Goal: Task Accomplishment & Management: Use online tool/utility

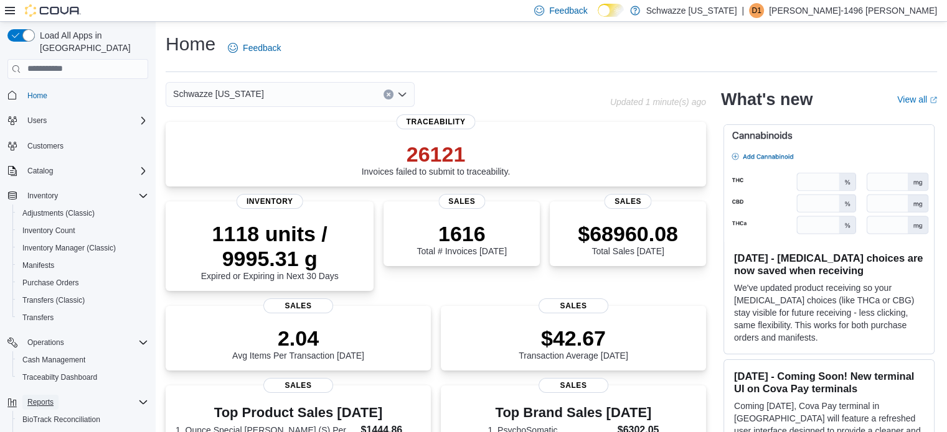
click at [37, 398] on span "Reports" at bounding box center [40, 403] width 26 height 10
click at [44, 398] on span "Reports" at bounding box center [40, 403] width 26 height 10
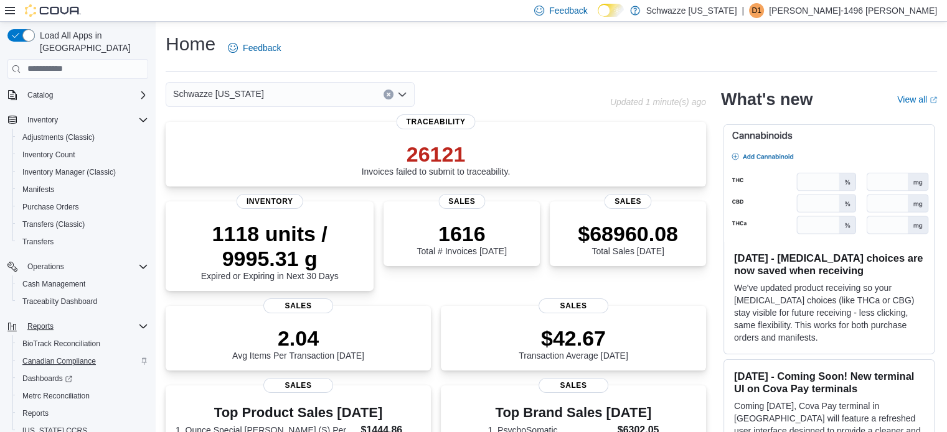
scroll to position [81, 0]
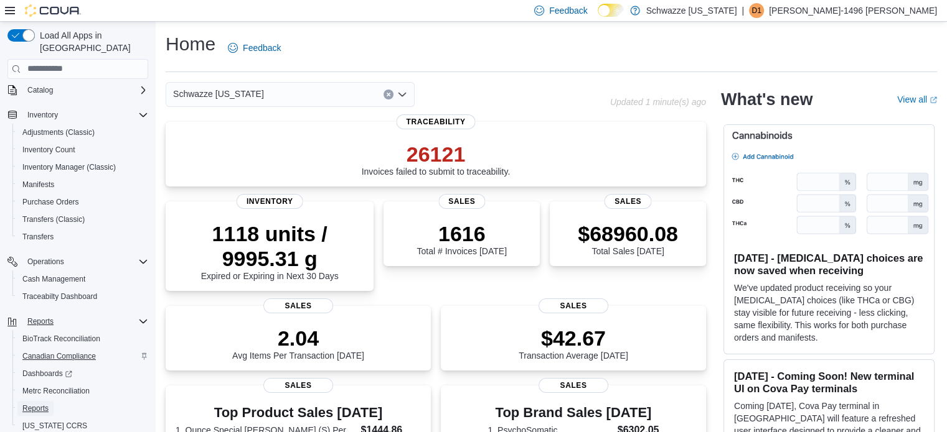
click at [52, 401] on link "Reports" at bounding box center [35, 408] width 36 height 15
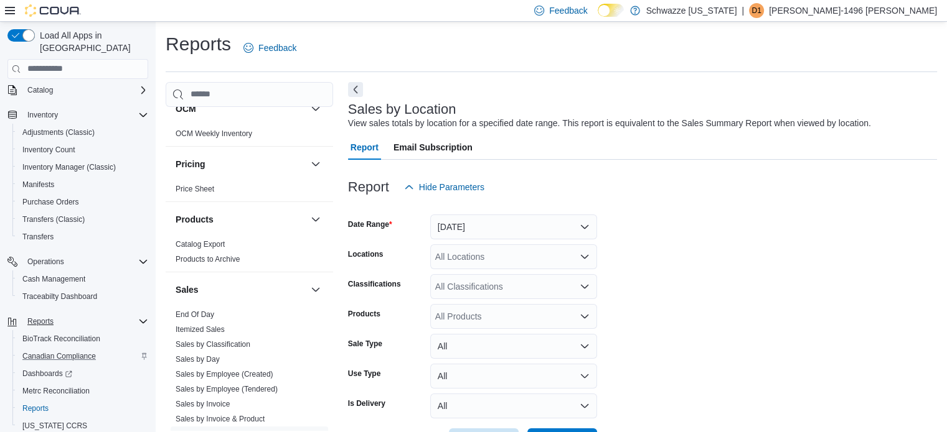
scroll to position [520, 0]
click at [202, 311] on link "End Of Day" at bounding box center [194, 313] width 39 height 9
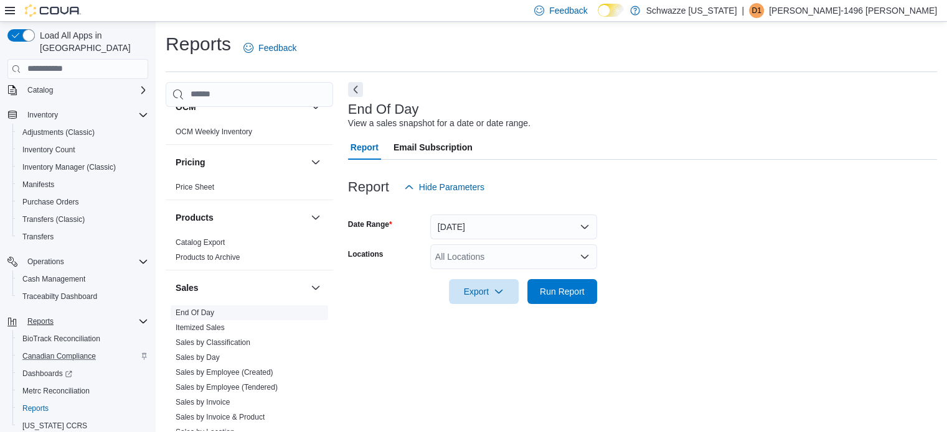
scroll to position [8, 0]
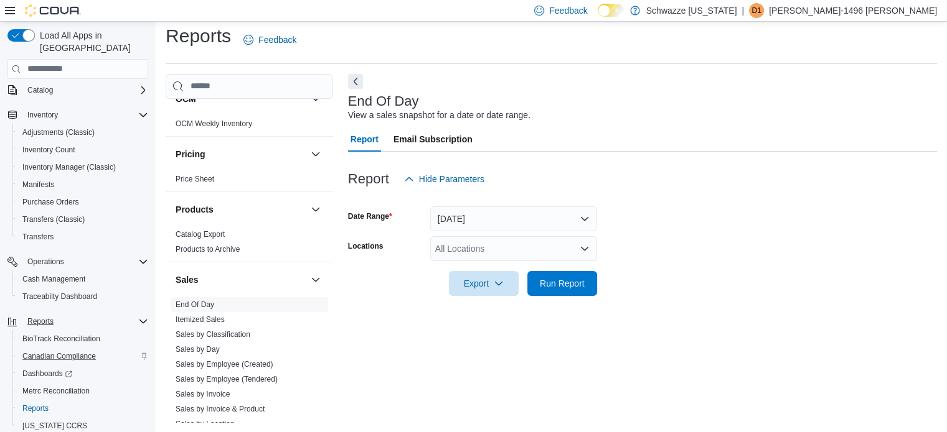
click at [474, 244] on div "All Locations" at bounding box center [513, 248] width 167 height 25
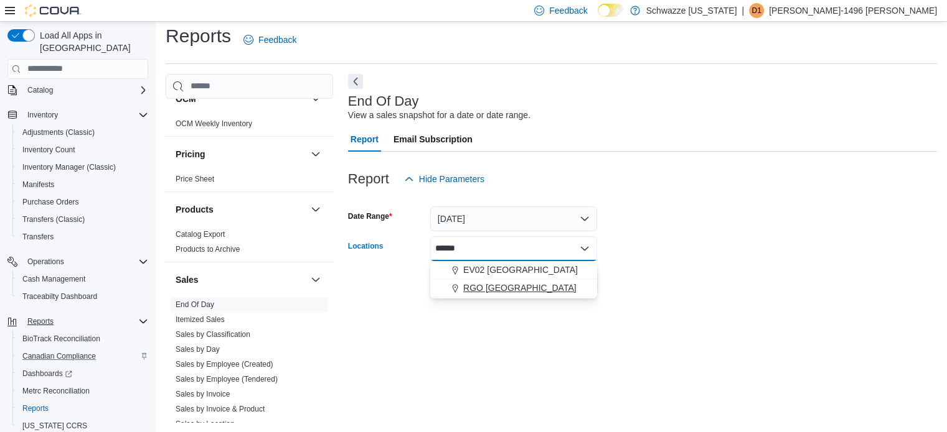
type input "******"
click at [498, 288] on span "RGO [GEOGRAPHIC_DATA]" at bounding box center [519, 288] width 113 height 12
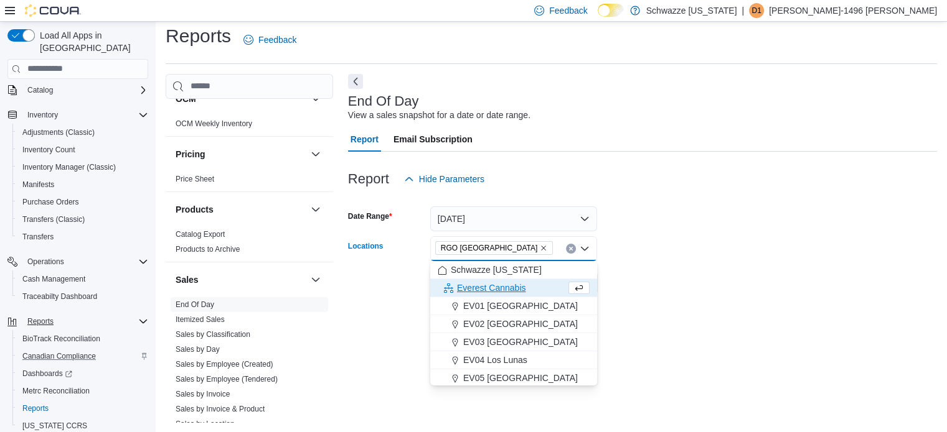
click at [721, 327] on div "End Of Day View a sales snapshot for a date or date range. Report Email Subscri…" at bounding box center [642, 248] width 589 height 349
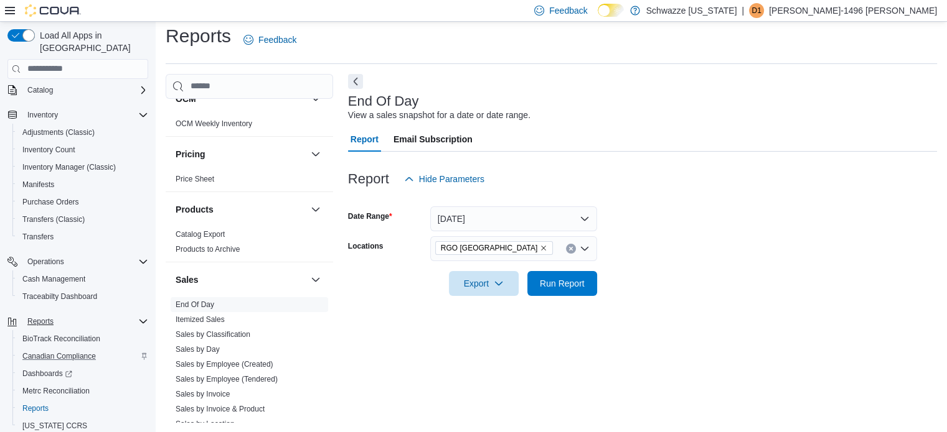
click at [575, 299] on div at bounding box center [642, 303] width 589 height 15
click at [568, 279] on span "Run Report" at bounding box center [562, 283] width 45 height 12
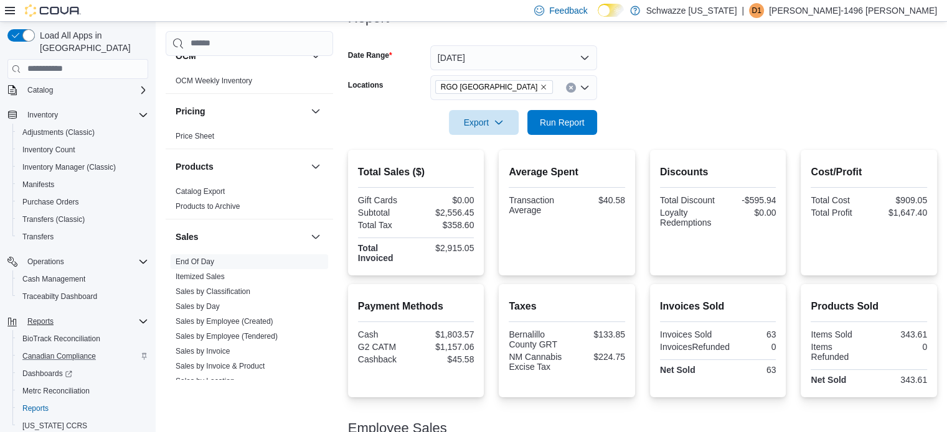
scroll to position [195, 0]
